Goal: Book appointment/travel/reservation

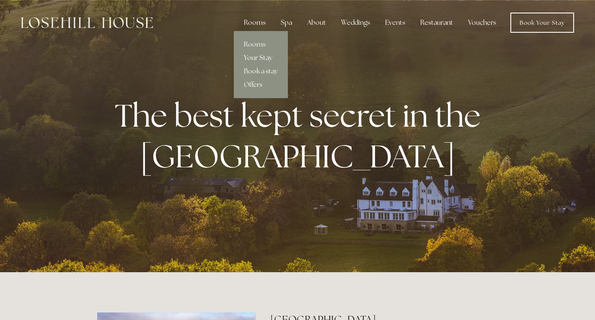
click at [256, 85] on link "Offers" at bounding box center [261, 84] width 54 height 13
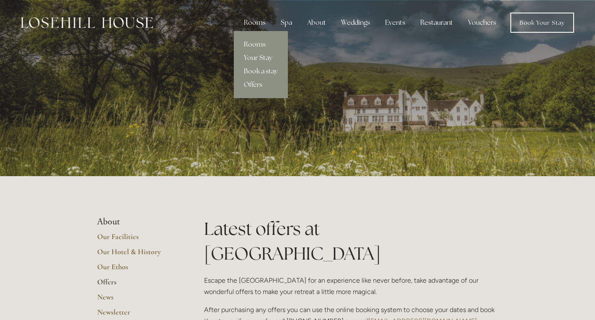
click at [250, 23] on div "Rooms" at bounding box center [254, 22] width 35 height 17
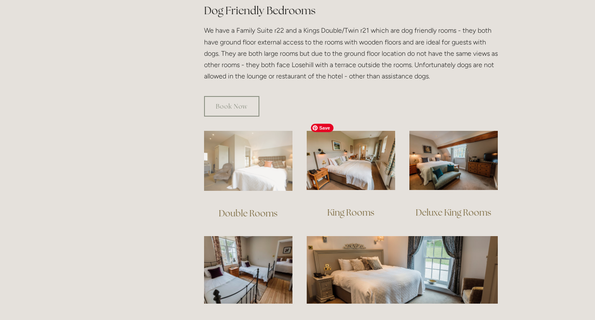
scroll to position [484, 0]
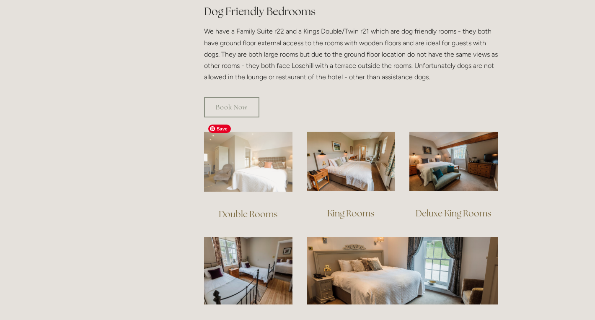
click at [228, 168] on img at bounding box center [248, 162] width 88 height 60
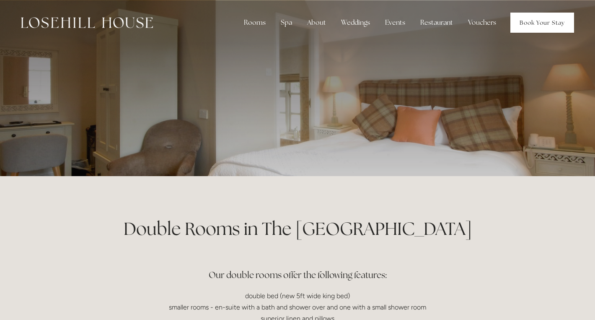
click at [533, 22] on link "Book Your Stay" at bounding box center [542, 23] width 64 height 20
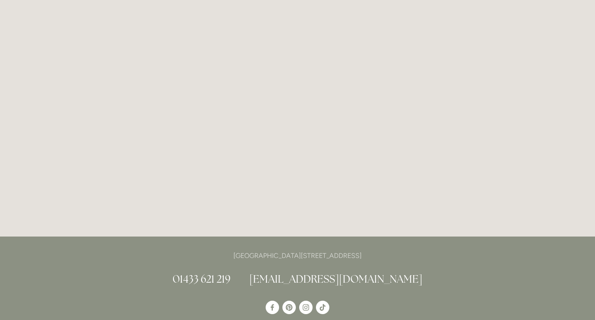
scroll to position [1386, 0]
